Goal: Information Seeking & Learning: Find specific fact

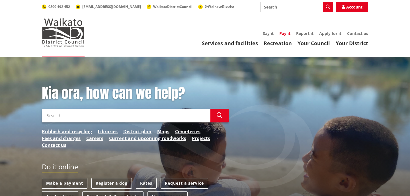
click at [283, 34] on link "Pay it" at bounding box center [284, 33] width 11 height 5
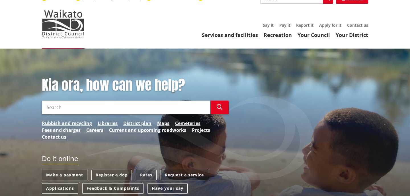
scroll to position [30, 0]
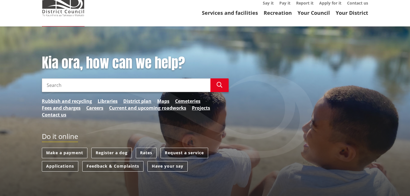
click at [115, 85] on input "Search" at bounding box center [126, 86] width 168 height 14
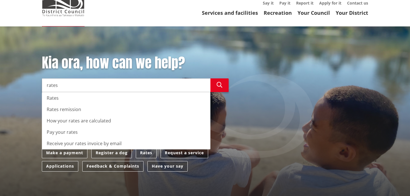
type input "rates"
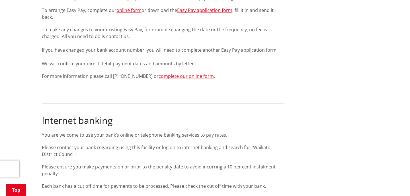
scroll to position [775, 0]
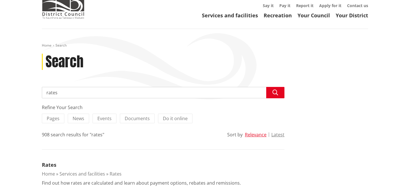
scroll to position [40, 0]
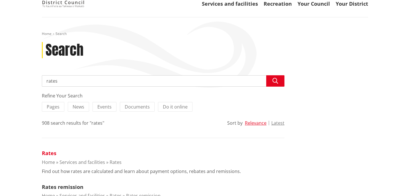
click at [52, 151] on link "Rates" at bounding box center [49, 153] width 15 height 7
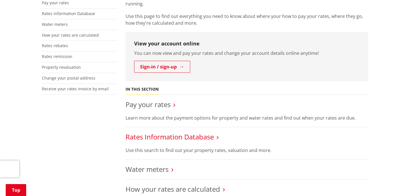
scroll to position [129, 0]
click at [158, 143] on li "Rates Information Database Use this search to find out your property rates, val…" at bounding box center [246, 143] width 242 height 32
click at [158, 139] on link "Rates Information Database" at bounding box center [169, 136] width 88 height 9
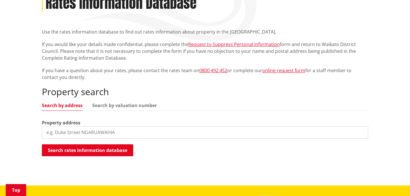
scroll to position [87, 0]
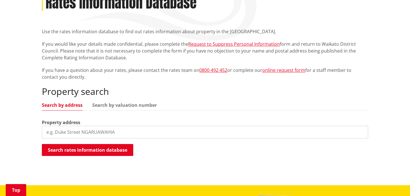
click at [91, 131] on input "search" at bounding box center [205, 132] width 326 height 13
type input "119 pioneer"
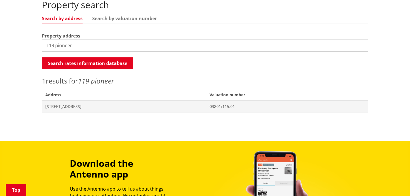
scroll to position [173, 0]
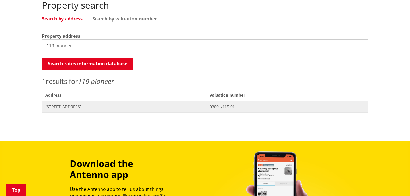
click at [77, 101] on span "Address 119 Pioneer Road POKENO" at bounding box center [124, 107] width 164 height 12
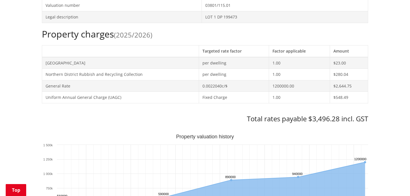
scroll to position [223, 0]
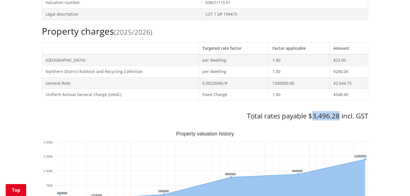
drag, startPoint x: 310, startPoint y: 116, endPoint x: 338, endPoint y: 118, distance: 27.7
click at [338, 118] on h3 "Total rates payable $3,496.28 incl. GST" at bounding box center [205, 116] width 326 height 8
drag, startPoint x: 308, startPoint y: 117, endPoint x: 339, endPoint y: 118, distance: 30.7
click at [339, 118] on h3 "Total rates payable $3,496.28 incl. GST" at bounding box center [205, 116] width 326 height 8
copy h3 "$3,496.28"
